Goal: Information Seeking & Learning: Learn about a topic

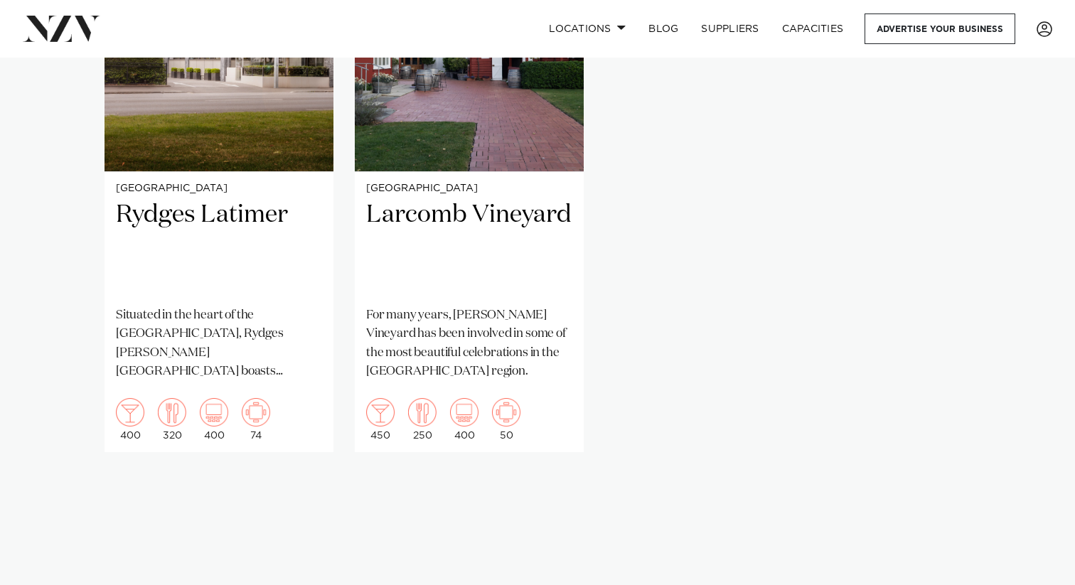
scroll to position [1180, 0]
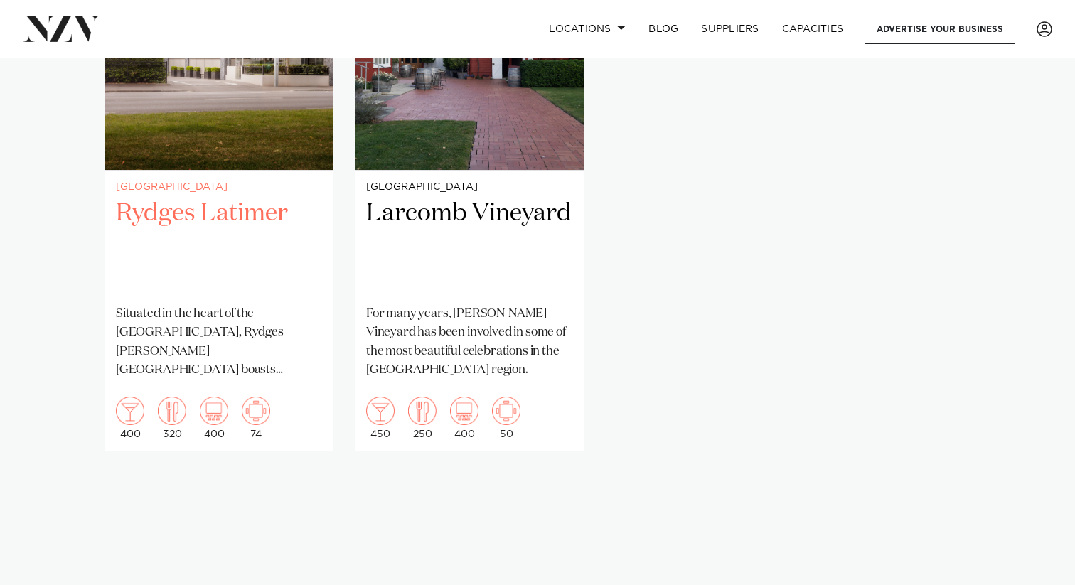
click at [174, 215] on h2 "Rydges Latimer" at bounding box center [219, 246] width 206 height 96
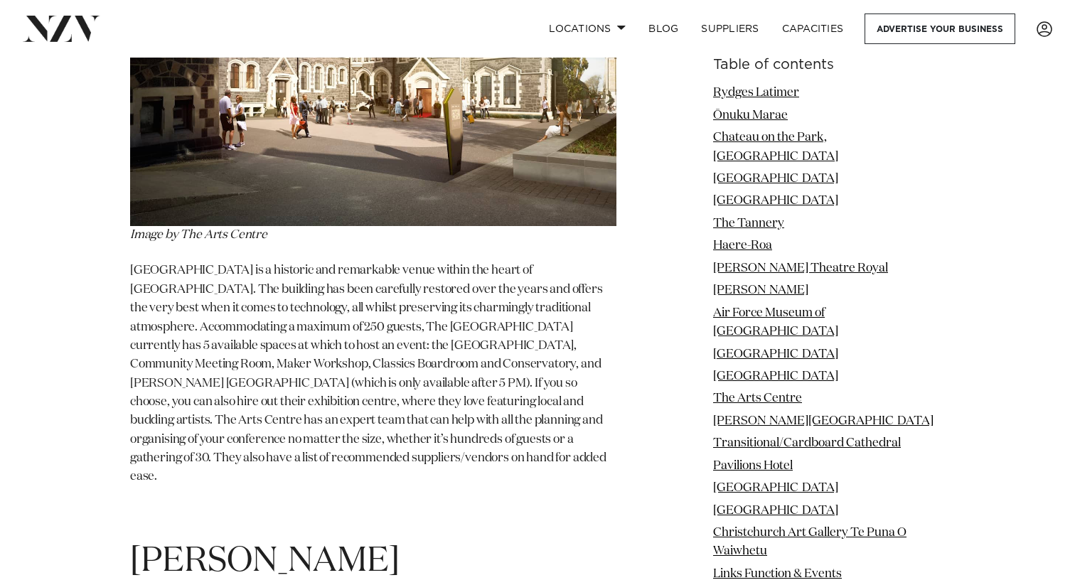
scroll to position [10043, 0]
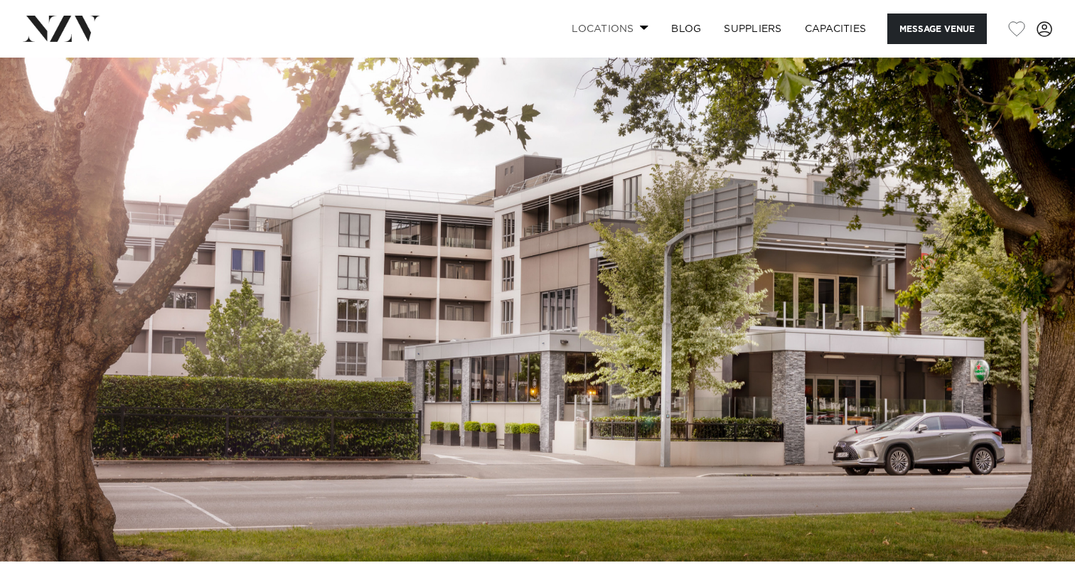
click at [639, 20] on link "Locations" at bounding box center [610, 29] width 100 height 31
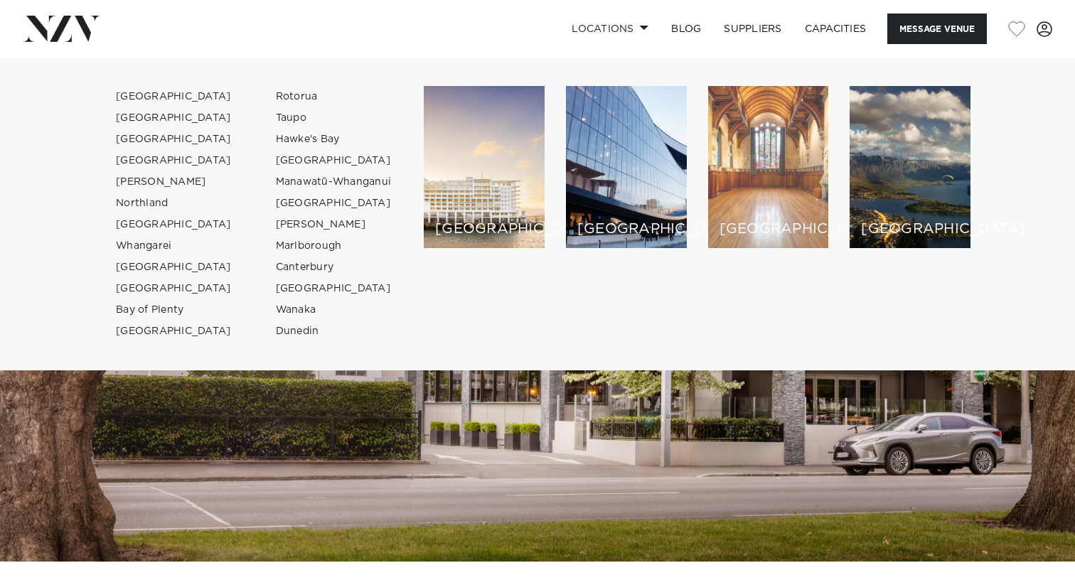
click at [747, 201] on div "[GEOGRAPHIC_DATA]" at bounding box center [768, 167] width 121 height 162
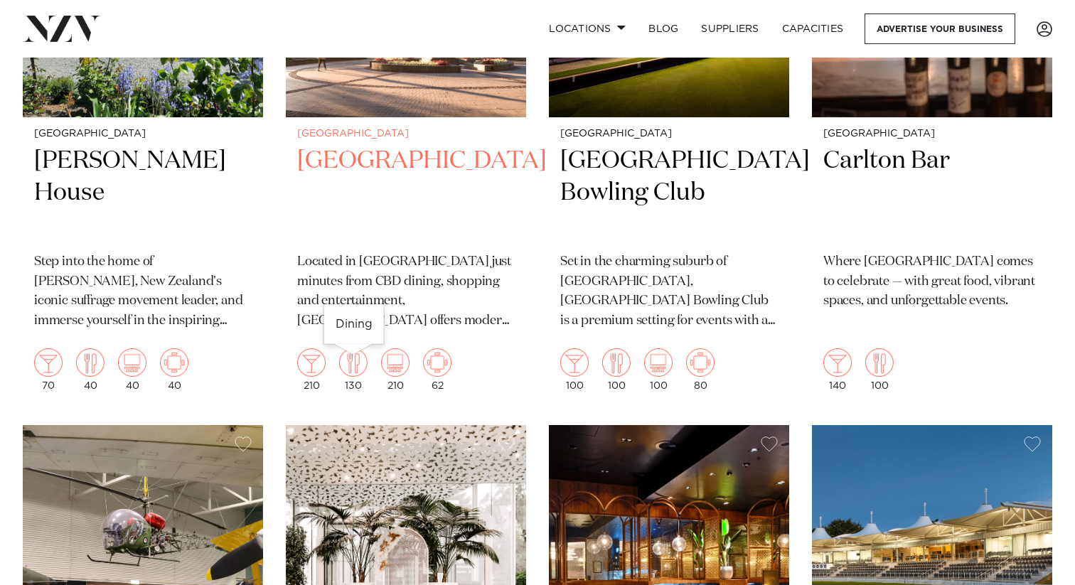
scroll to position [2111, 0]
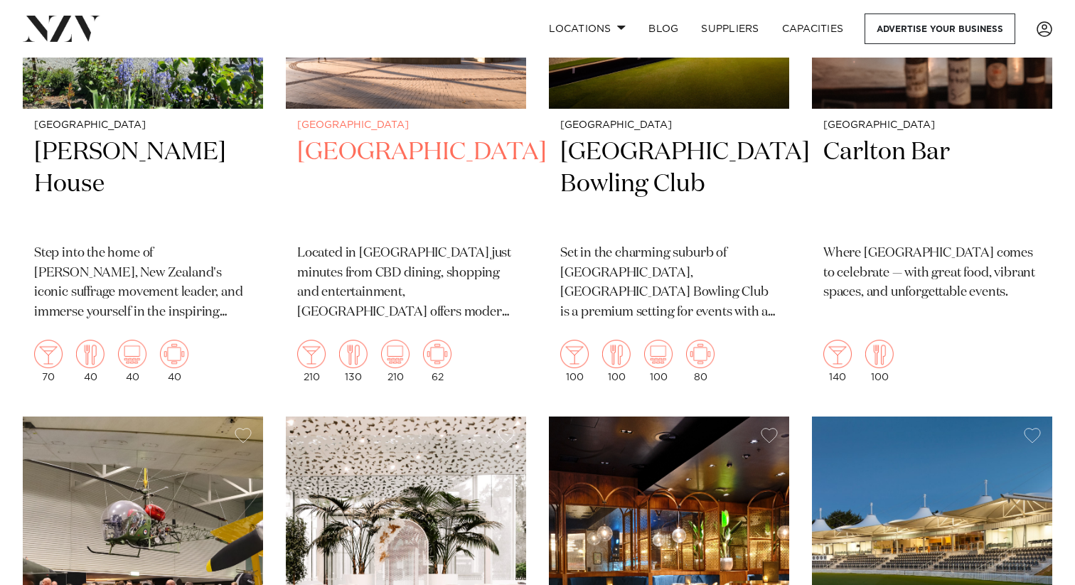
click at [338, 188] on h2 "Crowne Plaza Christchurchrch" at bounding box center [406, 185] width 218 height 96
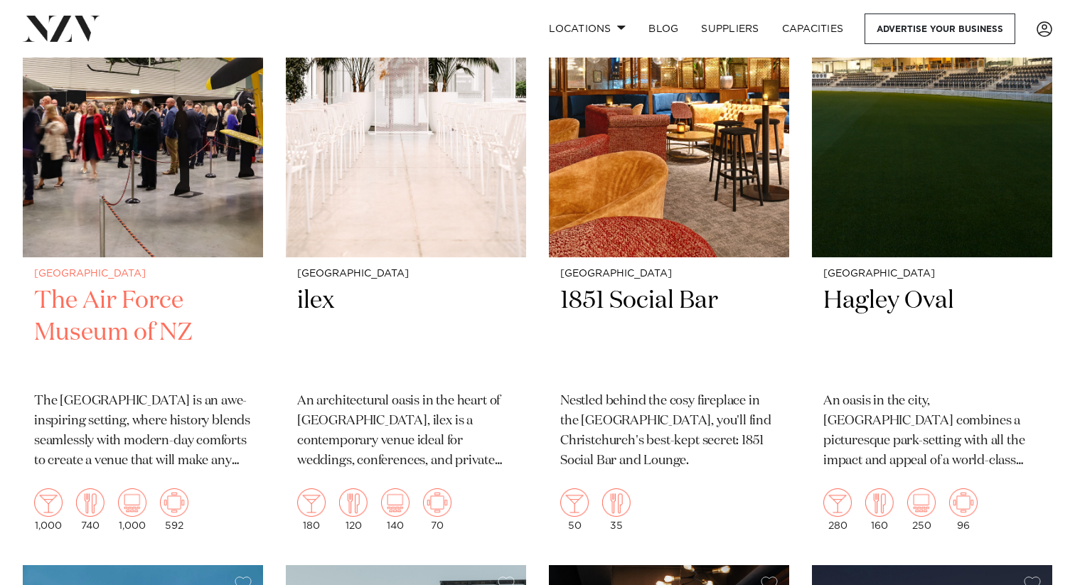
scroll to position [2596, 0]
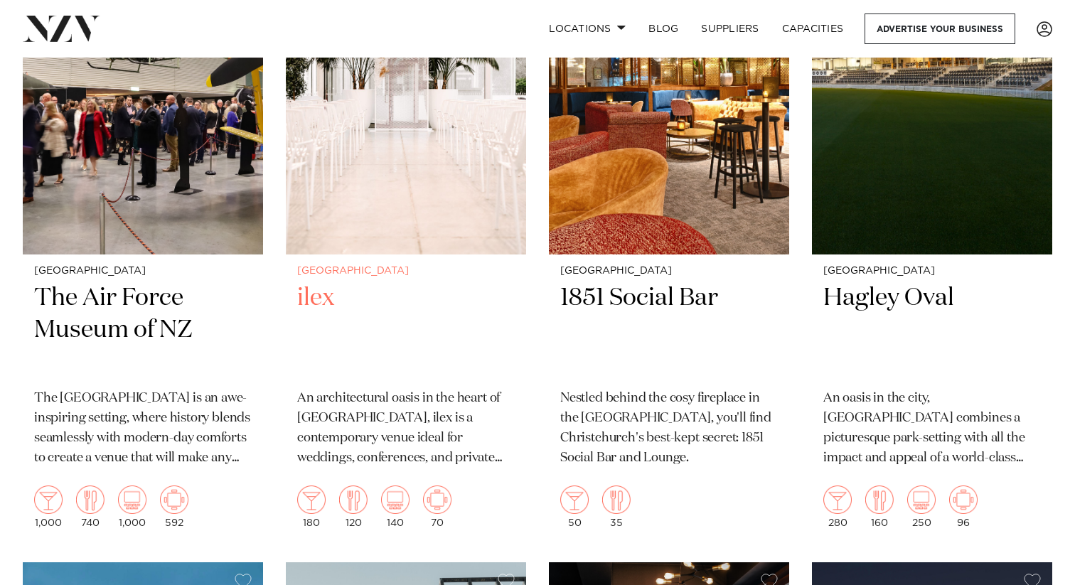
click at [322, 310] on h2 "ilex" at bounding box center [406, 330] width 218 height 96
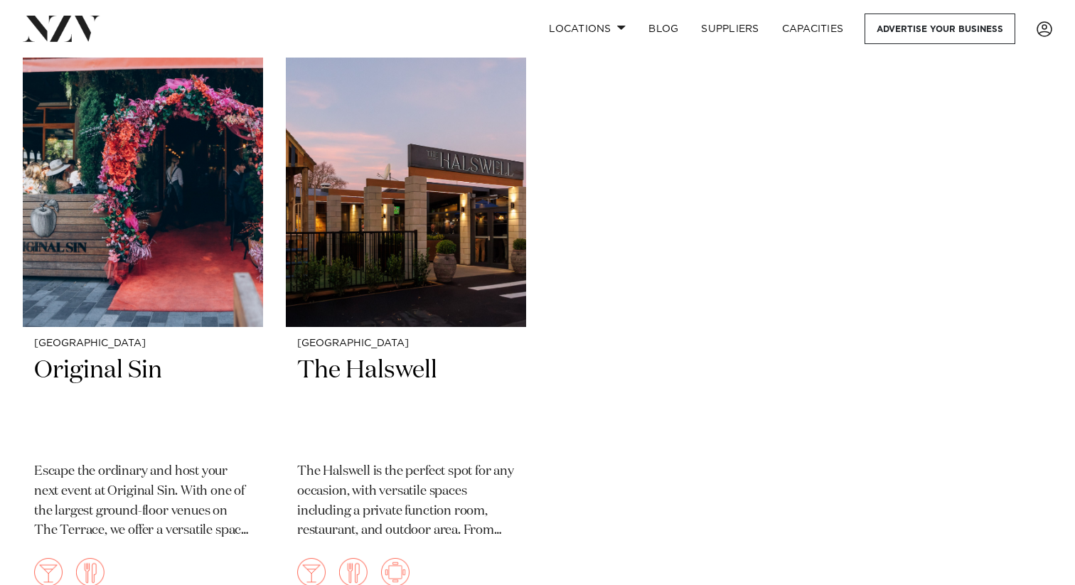
scroll to position [5685, 0]
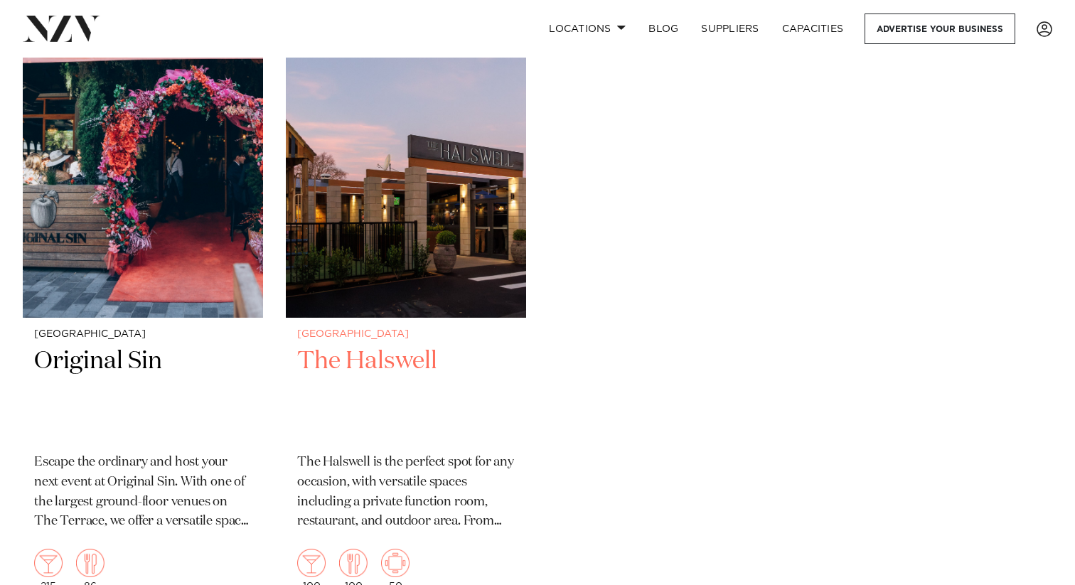
click at [396, 344] on div "Christchurch The Halswell The Halswell is the perfect spot for any occasion, wi…" at bounding box center [406, 460] width 240 height 285
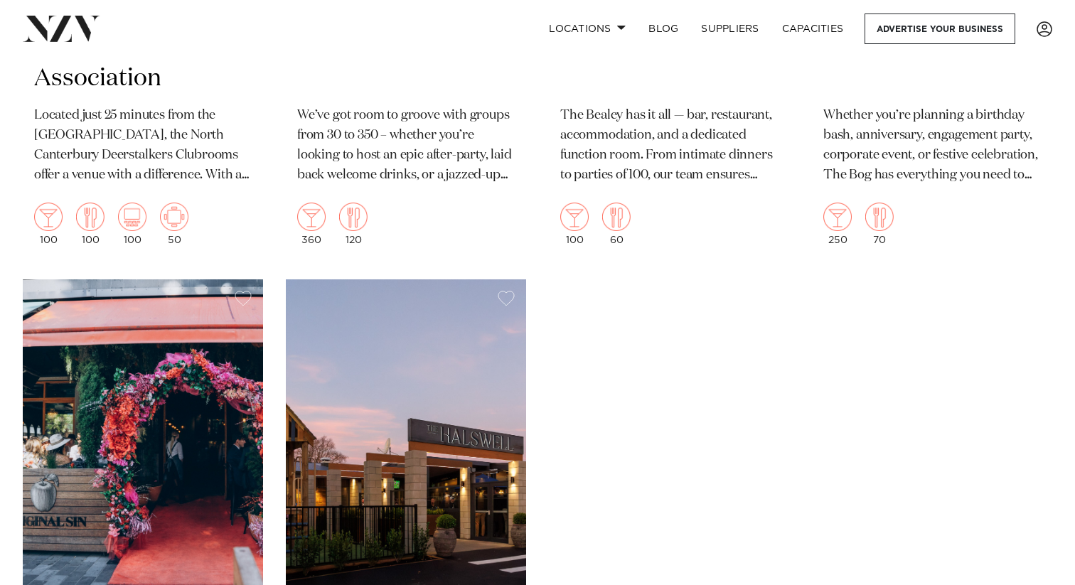
scroll to position [5336, 0]
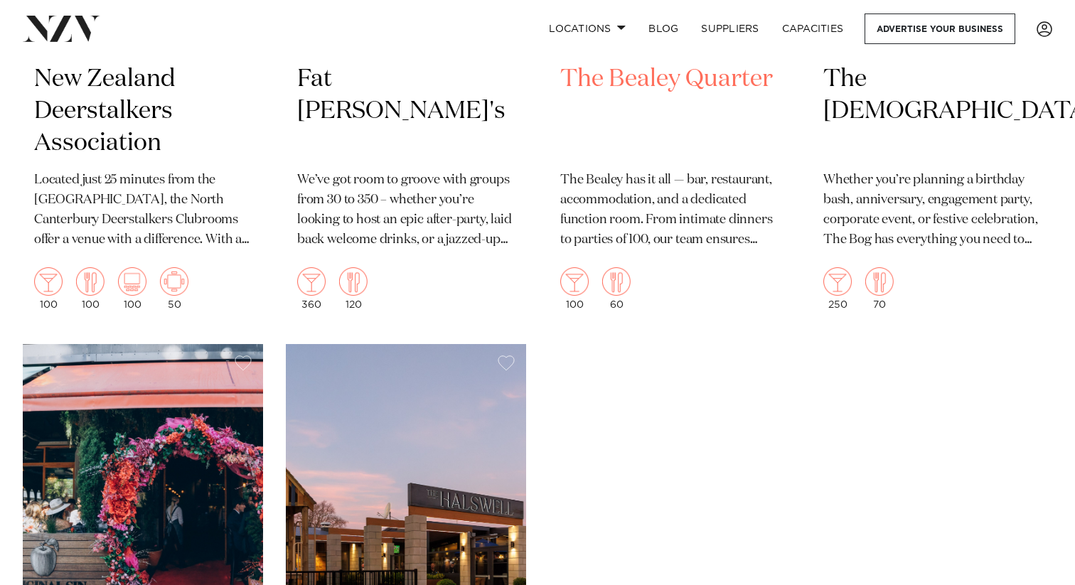
click at [668, 90] on h2 "The Bealey Quarter" at bounding box center [669, 111] width 218 height 96
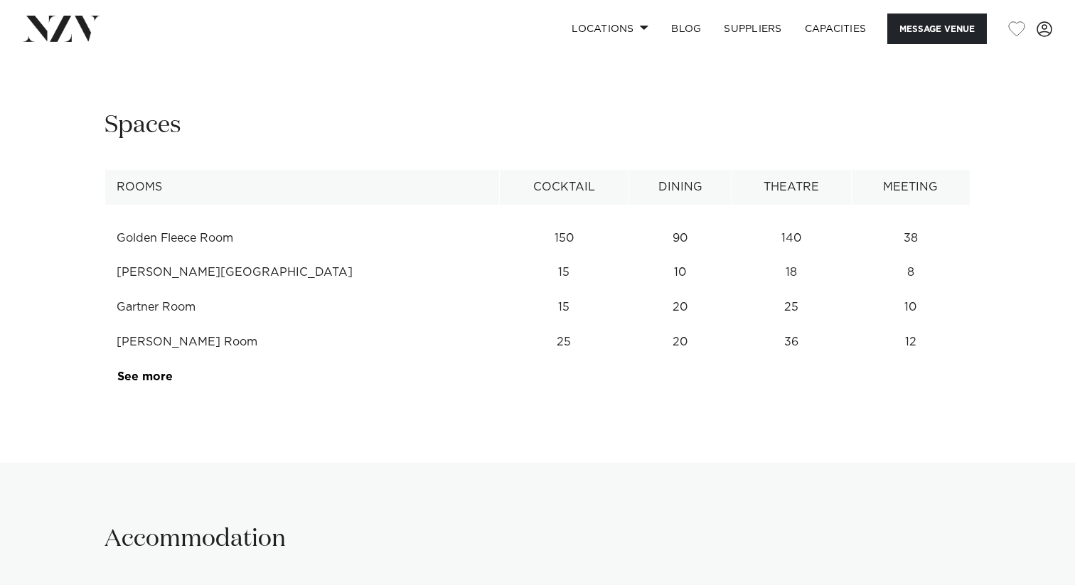
scroll to position [1793, 0]
click at [160, 375] on link "See more" at bounding box center [172, 375] width 111 height 11
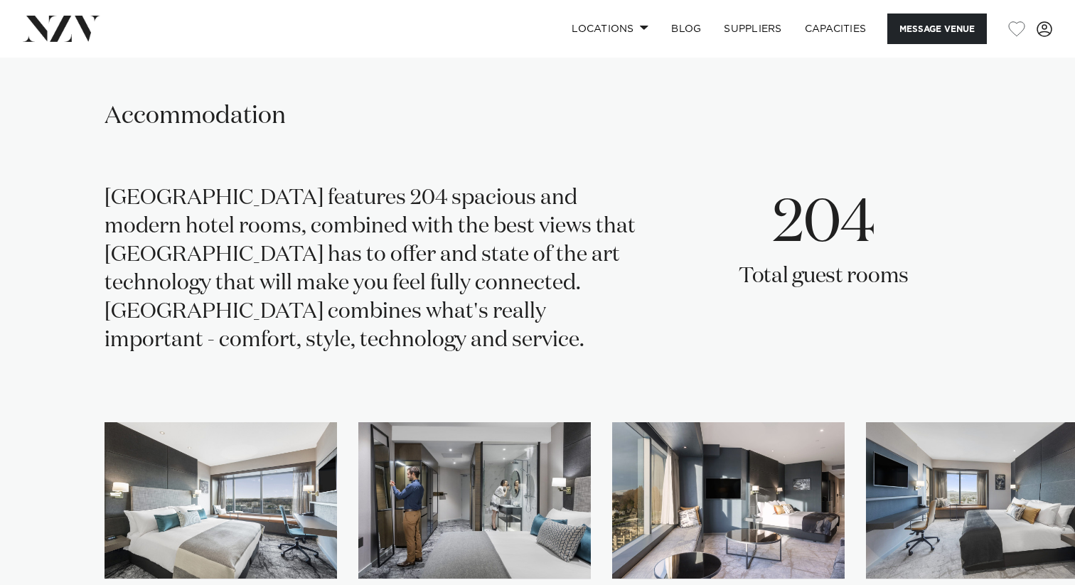
scroll to position [2471, 0]
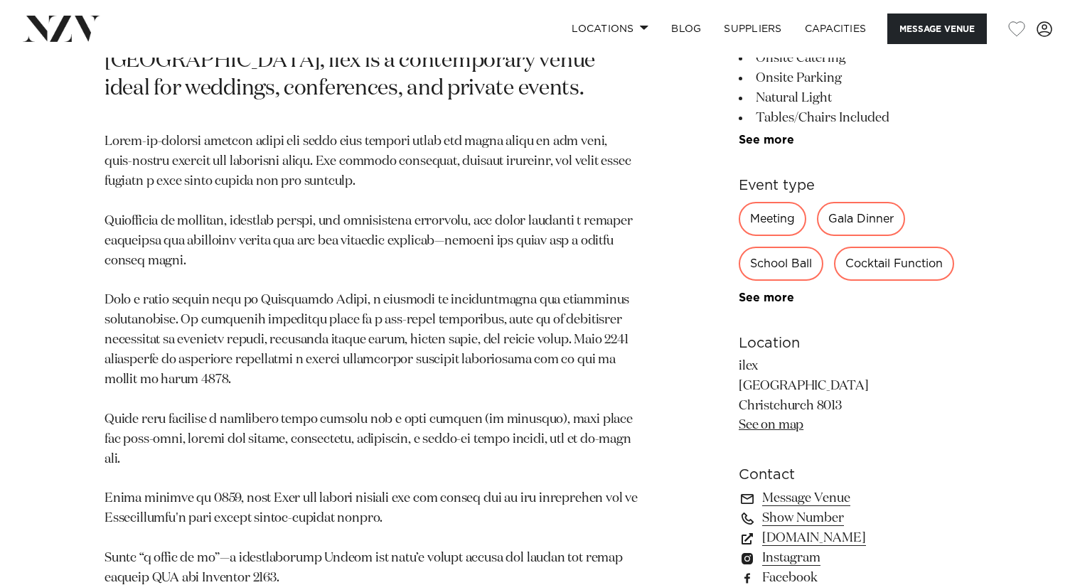
scroll to position [715, 0]
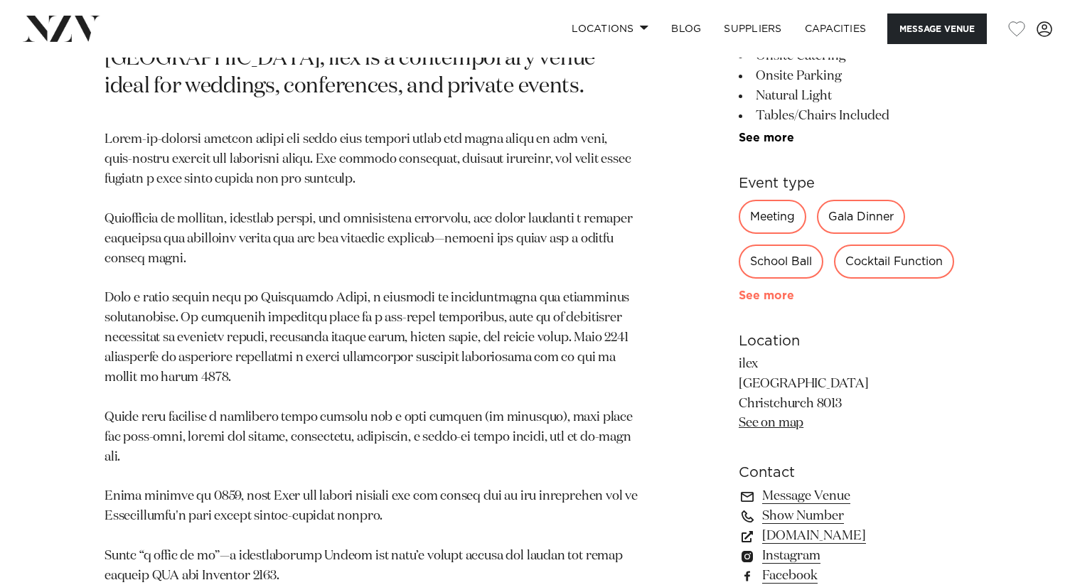
click at [773, 292] on link "See more" at bounding box center [794, 295] width 111 height 11
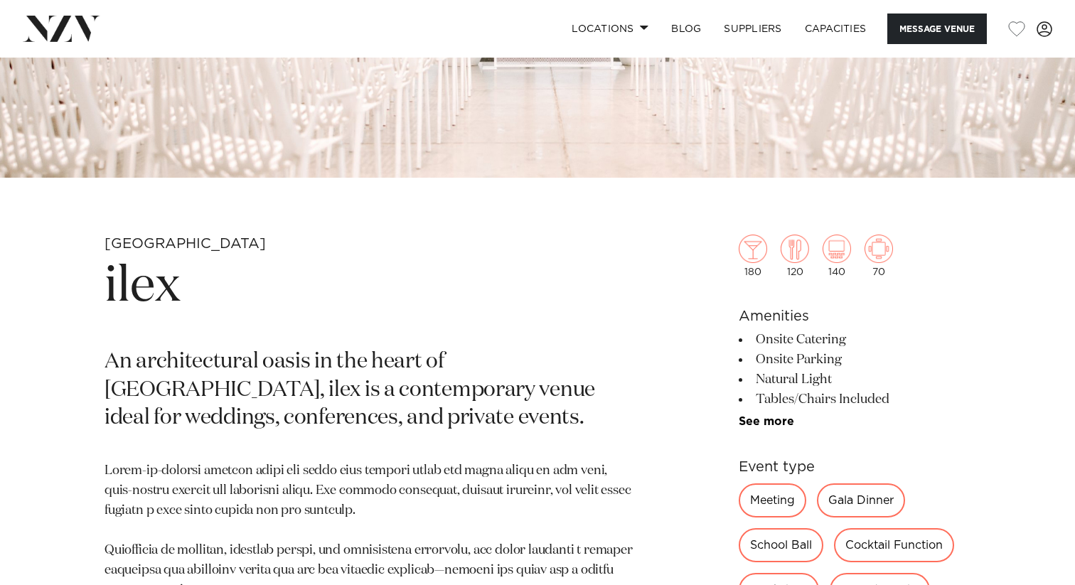
click at [152, 282] on h1 "ilex" at bounding box center [371, 287] width 533 height 65
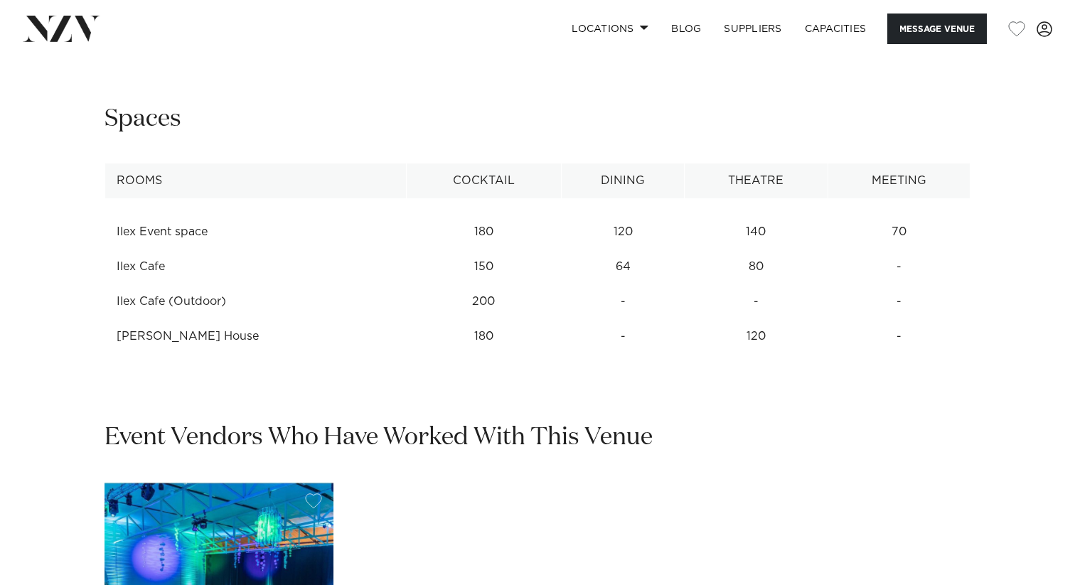
scroll to position [2133, 0]
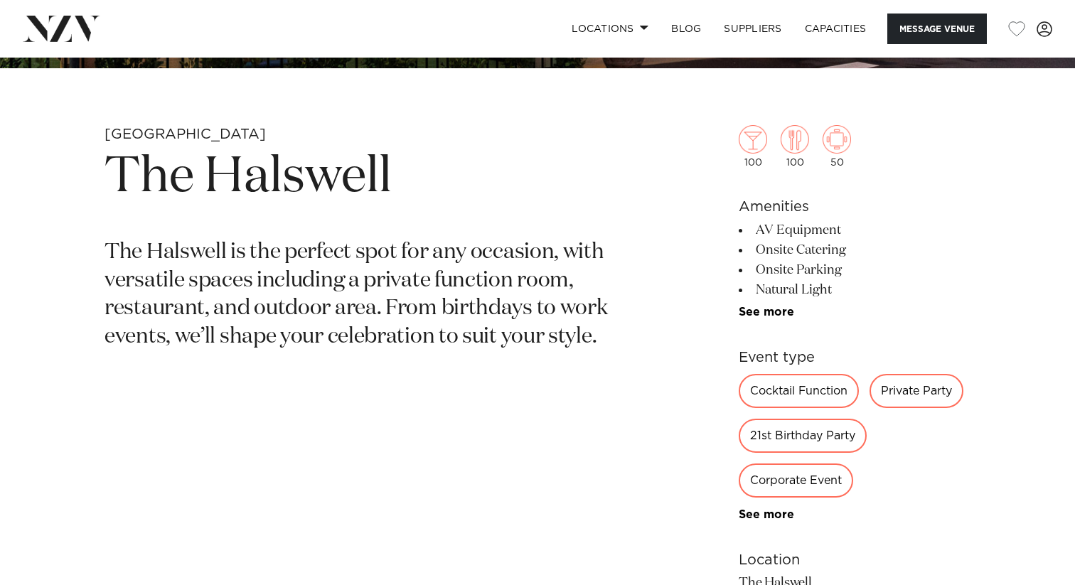
scroll to position [494, 0]
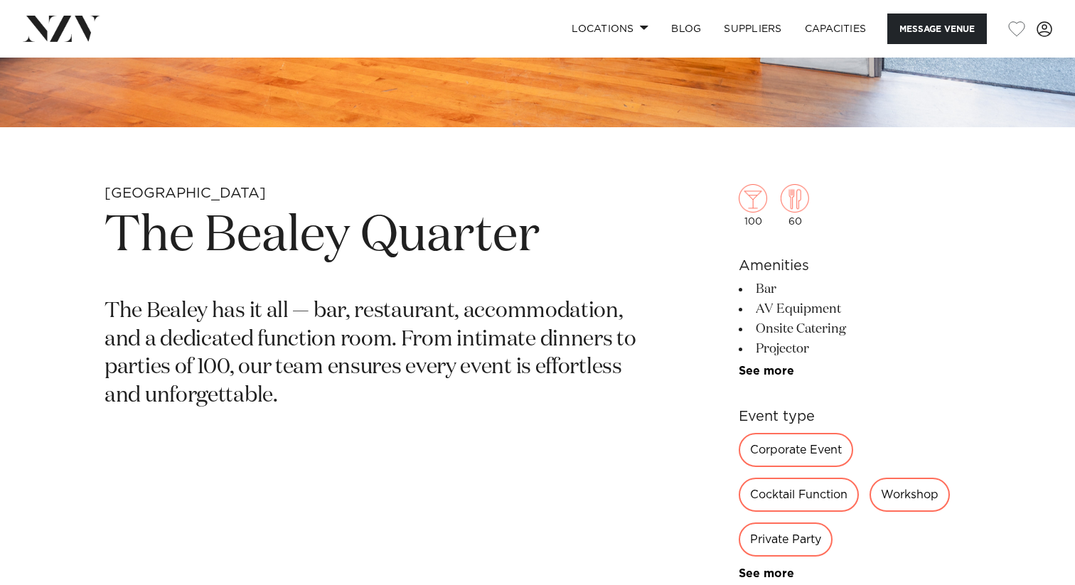
scroll to position [550, 0]
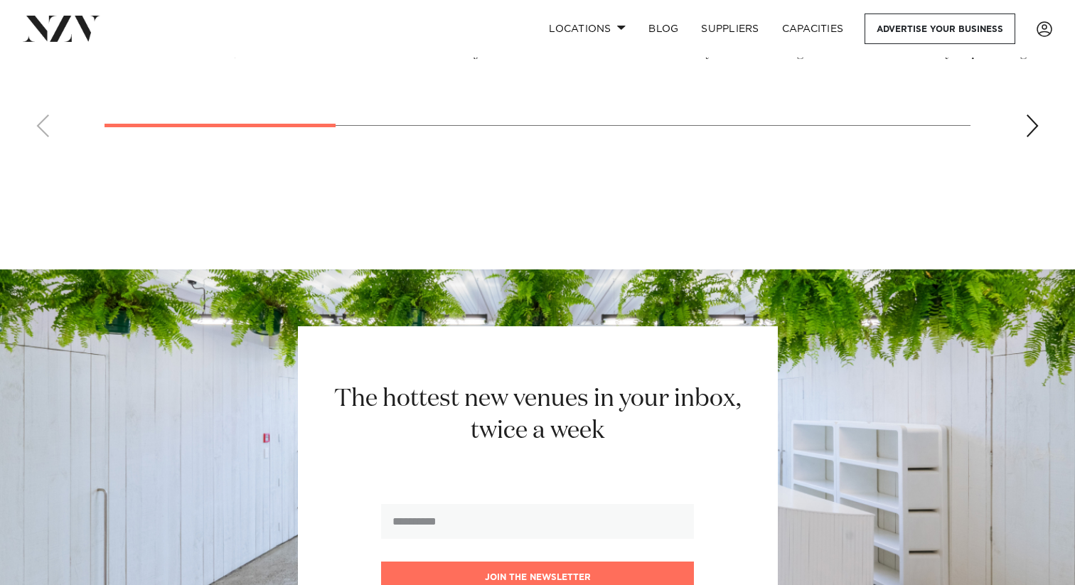
scroll to position [18823, 0]
